Goal: Transaction & Acquisition: Book appointment/travel/reservation

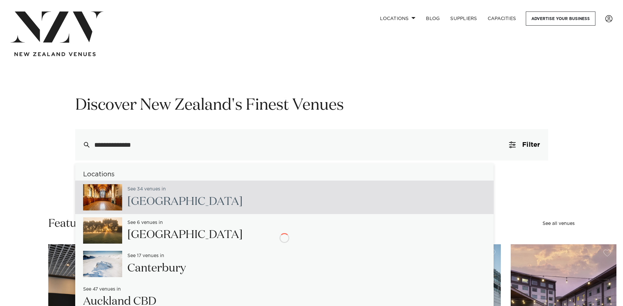
type input "**********"
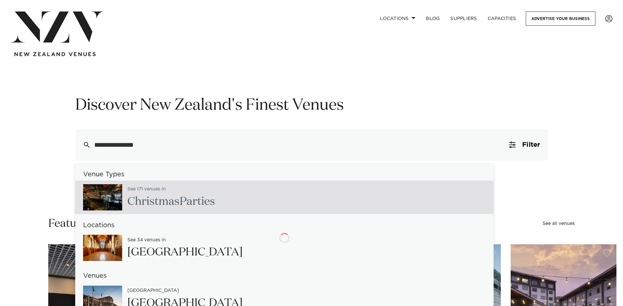
type input "**********"
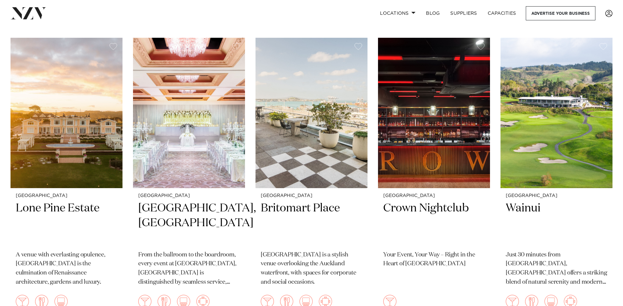
scroll to position [492, 0]
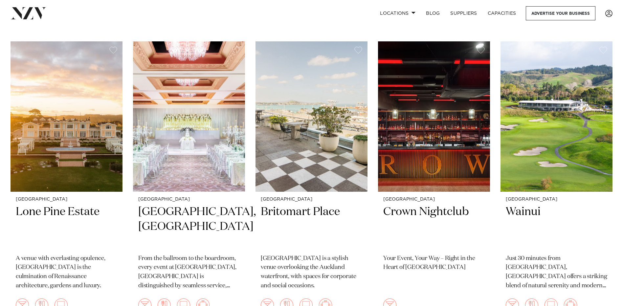
click at [66, 208] on h2 "Lone Pine Estate" at bounding box center [66, 226] width 101 height 44
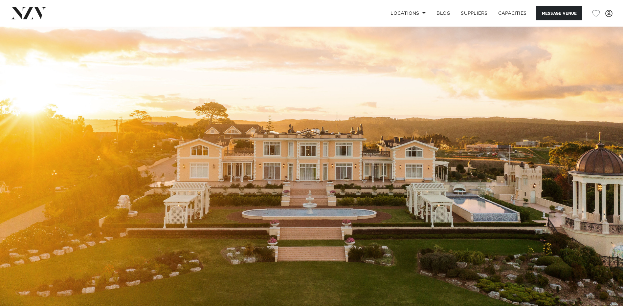
click at [609, 14] on span at bounding box center [608, 13] width 7 height 7
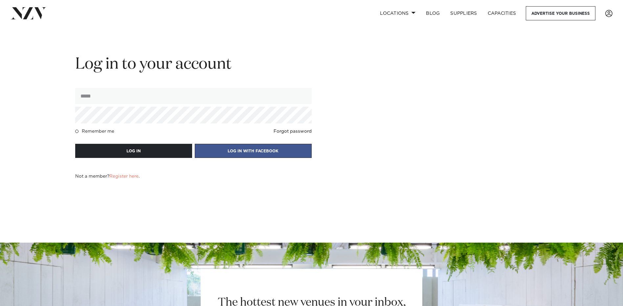
click at [128, 101] on input "email" at bounding box center [193, 96] width 236 height 16
click at [431, 140] on div "Log in to your account Remember me Forgot password LOG IN LOG IN WITH FACEBOOK …" at bounding box center [311, 116] width 559 height 125
click at [116, 101] on input "email" at bounding box center [193, 96] width 236 height 16
type input "**********"
click at [134, 178] on mark "Register here" at bounding box center [123, 176] width 29 height 5
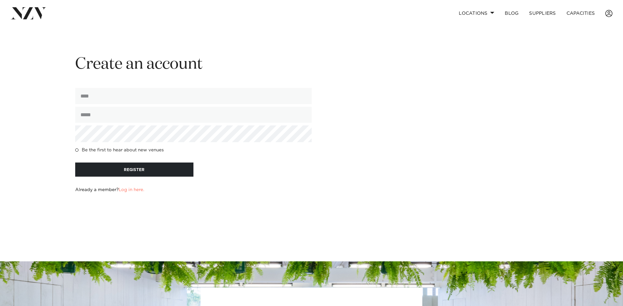
click at [113, 101] on input "input" at bounding box center [193, 96] width 236 height 16
type input "**********"
click at [104, 115] on input "email" at bounding box center [193, 115] width 236 height 16
type input "**********"
click at [125, 168] on button "REGISTER" at bounding box center [134, 169] width 118 height 14
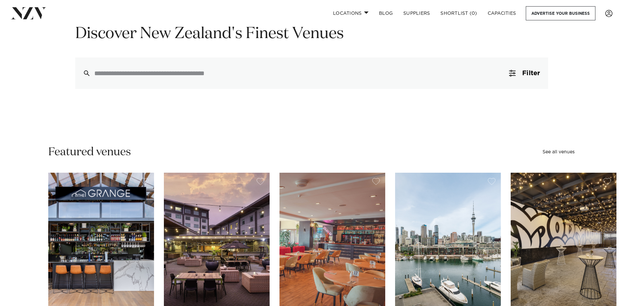
scroll to position [33, 0]
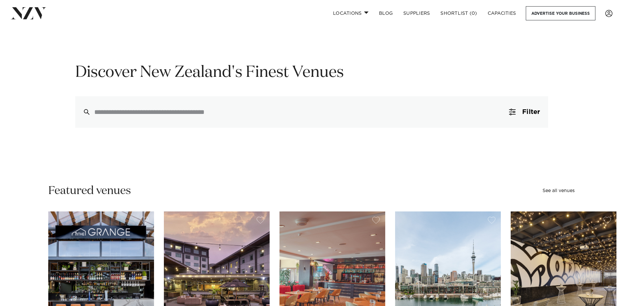
click at [100, 112] on input "search" at bounding box center [297, 111] width 407 height 7
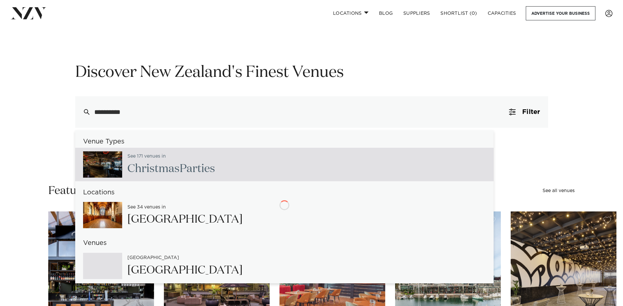
type input "**********"
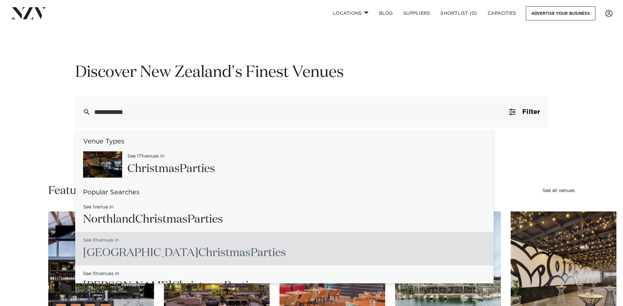
click at [114, 253] on h2 "Auckland Christmas Parties" at bounding box center [184, 252] width 203 height 15
type input "**********"
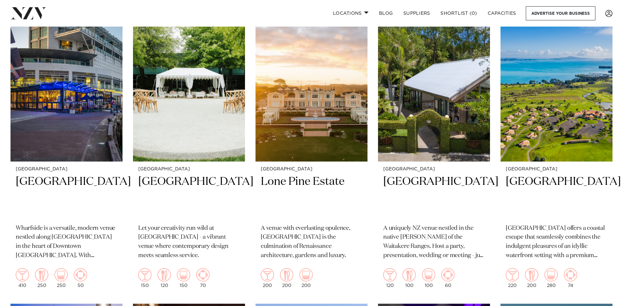
scroll to position [1674, 0]
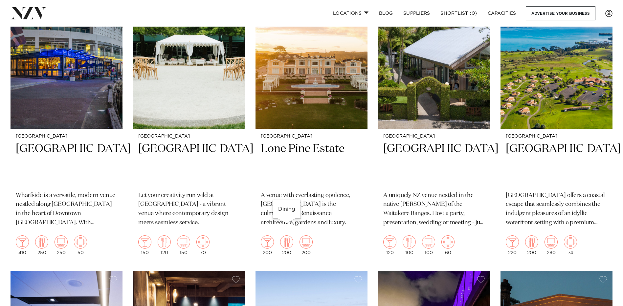
click at [287, 235] on img at bounding box center [286, 241] width 13 height 13
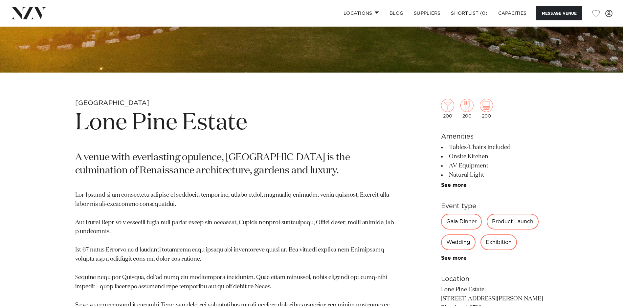
scroll to position [230, 0]
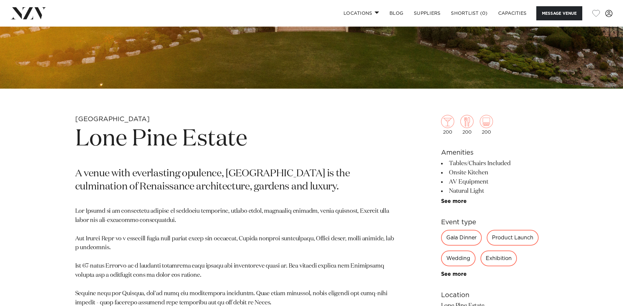
click at [594, 13] on button "button" at bounding box center [596, 13] width 8 height 7
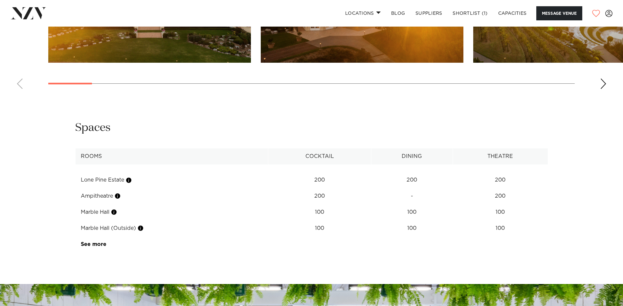
scroll to position [818, 0]
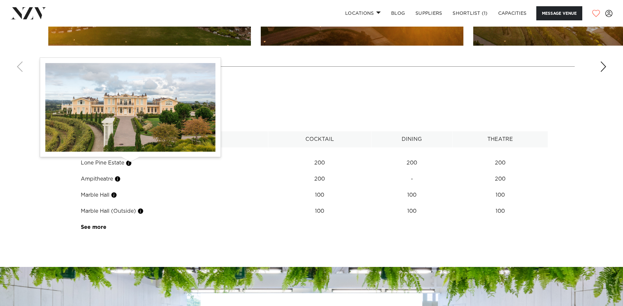
click at [131, 164] on button "button" at bounding box center [128, 163] width 7 height 7
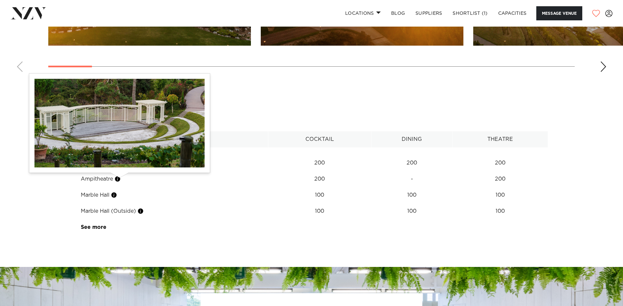
click at [117, 179] on button "button" at bounding box center [117, 179] width 7 height 7
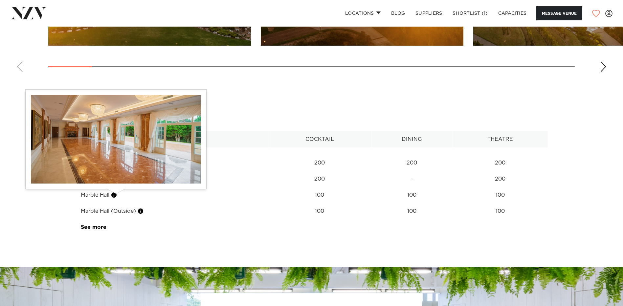
click at [117, 196] on button "button" at bounding box center [114, 195] width 7 height 7
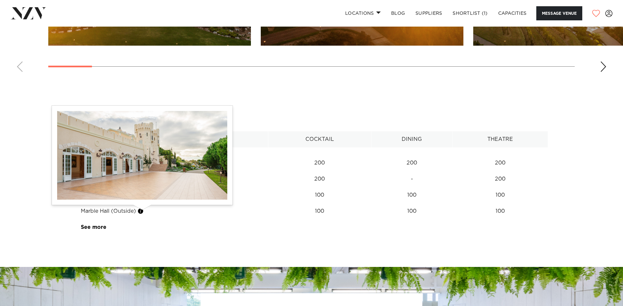
click at [143, 212] on button "button" at bounding box center [140, 211] width 7 height 7
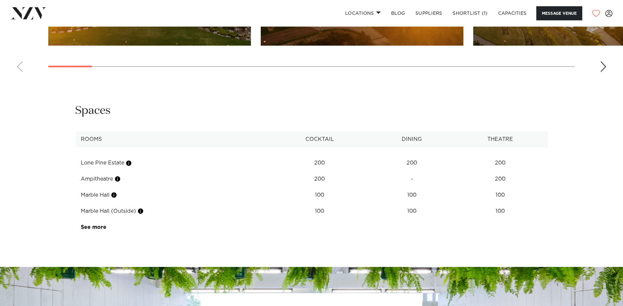
click at [96, 226] on link "See more" at bounding box center [106, 226] width 51 height 5
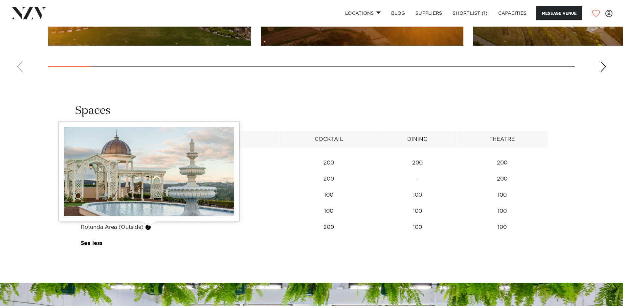
click at [150, 228] on button "button" at bounding box center [148, 227] width 7 height 7
click at [149, 227] on button "button" at bounding box center [148, 227] width 7 height 7
click at [147, 227] on button "button" at bounding box center [148, 227] width 7 height 7
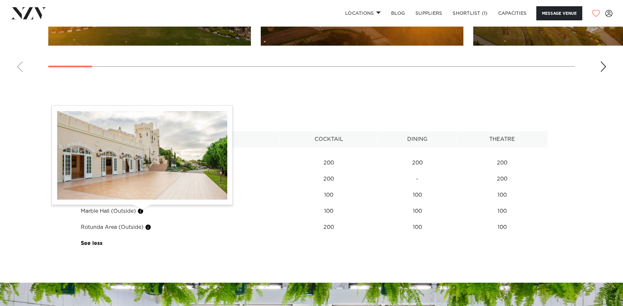
click at [142, 212] on button "button" at bounding box center [140, 211] width 7 height 7
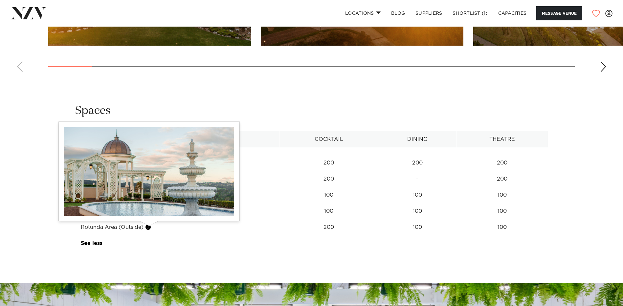
click at [150, 228] on button "button" at bounding box center [148, 227] width 7 height 7
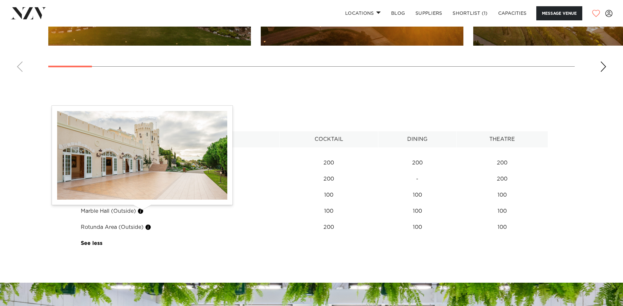
click at [144, 212] on button "button" at bounding box center [140, 211] width 7 height 7
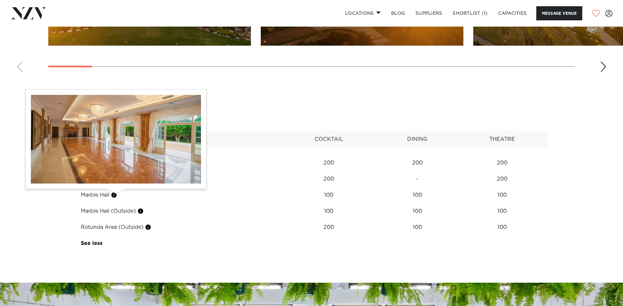
click at [116, 196] on button "button" at bounding box center [114, 195] width 7 height 7
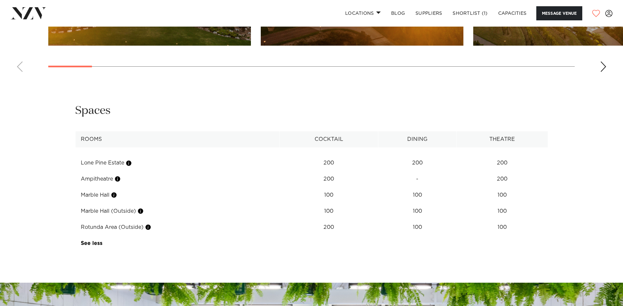
click at [232, 228] on td "Rotunda Area (Outside)" at bounding box center [177, 227] width 204 height 16
click at [112, 194] on td "Marble Hall" at bounding box center [177, 195] width 204 height 16
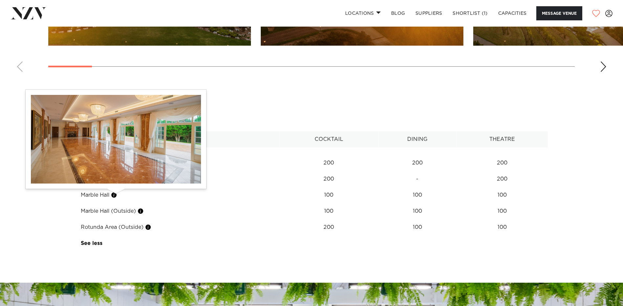
click at [117, 195] on button "button" at bounding box center [114, 195] width 7 height 7
click at [117, 197] on button "button" at bounding box center [114, 195] width 7 height 7
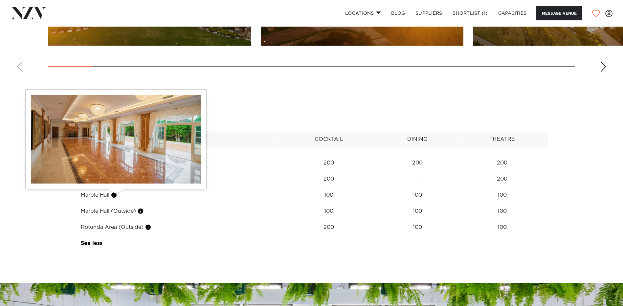
click at [117, 197] on button "button" at bounding box center [114, 195] width 7 height 7
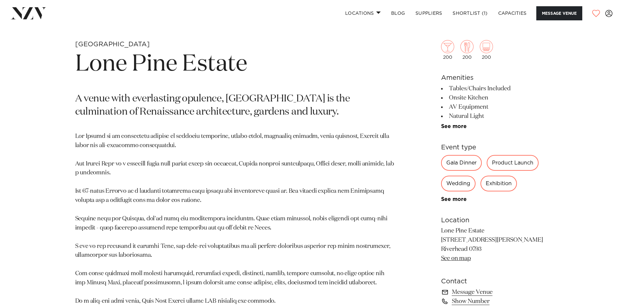
scroll to position [293, 0]
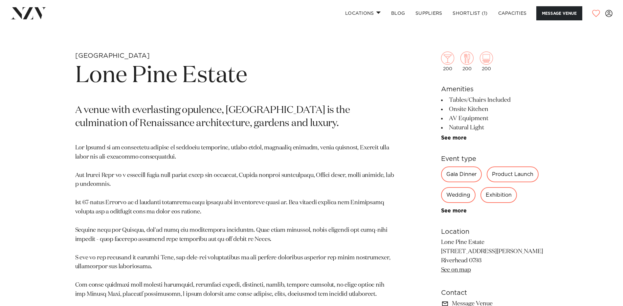
click at [453, 138] on link "See more" at bounding box center [466, 137] width 51 height 5
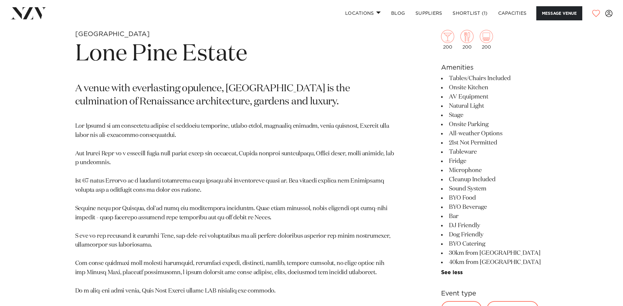
scroll to position [326, 0]
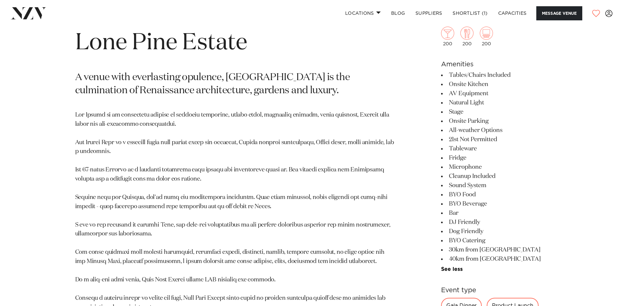
drag, startPoint x: 449, startPoint y: 195, endPoint x: 483, endPoint y: 225, distance: 45.6
click at [483, 225] on ul "Tables/Chairs Included Onsite Kitchen AV Equipment Natural Light Stage Onsite P…" at bounding box center [494, 172] width 107 height 202
drag, startPoint x: 483, startPoint y: 224, endPoint x: 469, endPoint y: 215, distance: 17.3
click at [469, 215] on li "Bar" at bounding box center [494, 212] width 107 height 9
click at [472, 206] on li "BYO Beverage" at bounding box center [494, 203] width 107 height 9
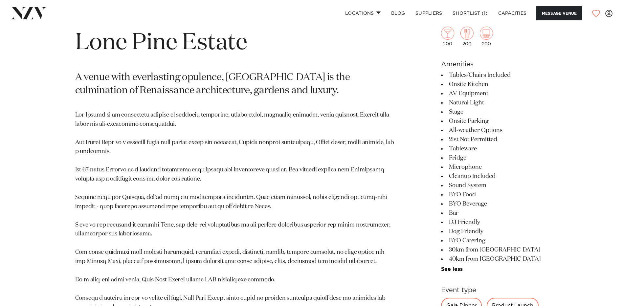
click at [473, 224] on li "DJ Friendly" at bounding box center [494, 222] width 107 height 9
drag, startPoint x: 504, startPoint y: 257, endPoint x: 450, endPoint y: 74, distance: 191.1
click at [450, 74] on ul "Tables/Chairs Included Onsite Kitchen AV Equipment Natural Light Stage Onsite P…" at bounding box center [494, 172] width 107 height 202
click at [188, 114] on p at bounding box center [234, 212] width 319 height 202
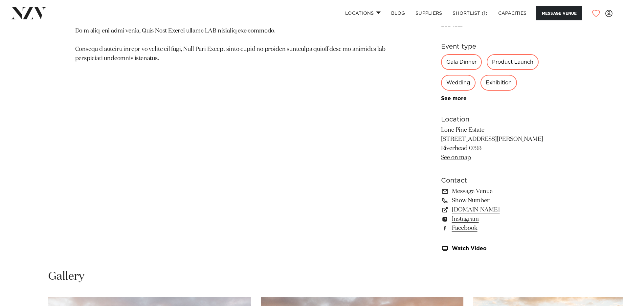
scroll to position [591, 0]
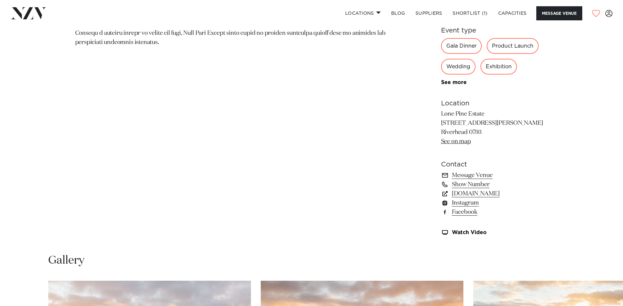
click at [461, 230] on link "Watch Video" at bounding box center [494, 233] width 107 height 6
